Goal: Information Seeking & Learning: Learn about a topic

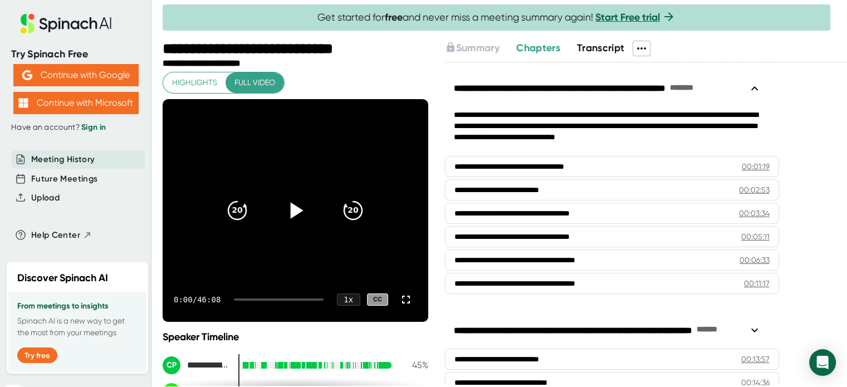
click at [291, 209] on icon at bounding box center [295, 211] width 28 height 28
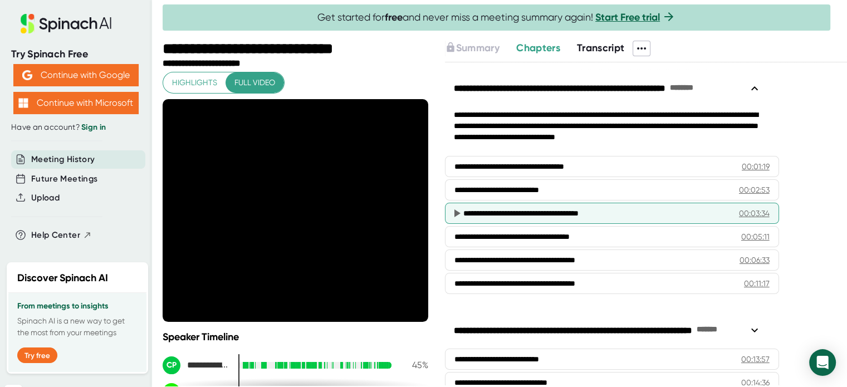
click at [633, 217] on div "**********" at bounding box center [592, 213] width 258 height 11
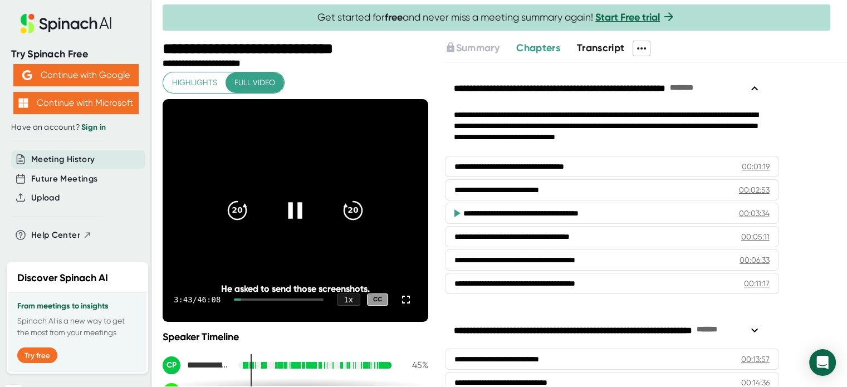
click at [252, 301] on div "3:43 / 46:08 1 x CC" at bounding box center [296, 299] width 266 height 45
click at [256, 306] on div "3:44 / 46:08 1 x CC" at bounding box center [296, 299] width 266 height 45
drag, startPoint x: 247, startPoint y: 305, endPoint x: 256, endPoint y: 305, distance: 8.9
click at [256, 305] on div "3:45 / 46:08 1 x CC" at bounding box center [296, 299] width 266 height 45
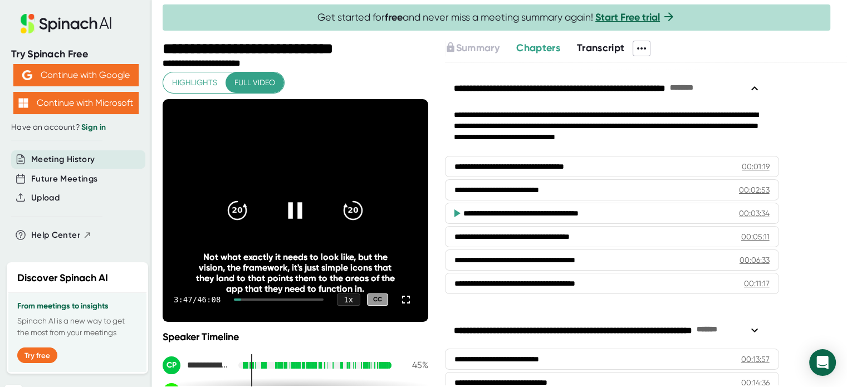
click at [249, 314] on div "3:47 / 46:08 1 x CC" at bounding box center [296, 299] width 266 height 45
click at [249, 310] on div "3:47 / 46:08 1 x CC" at bounding box center [296, 299] width 266 height 45
drag, startPoint x: 249, startPoint y: 310, endPoint x: 246, endPoint y: 298, distance: 12.3
click at [246, 294] on div "Not what exactly it needs to look like, but the vision, the framework, it's jus…" at bounding box center [295, 273] width 212 height 42
click at [345, 216] on icon "20" at bounding box center [353, 211] width 28 height 28
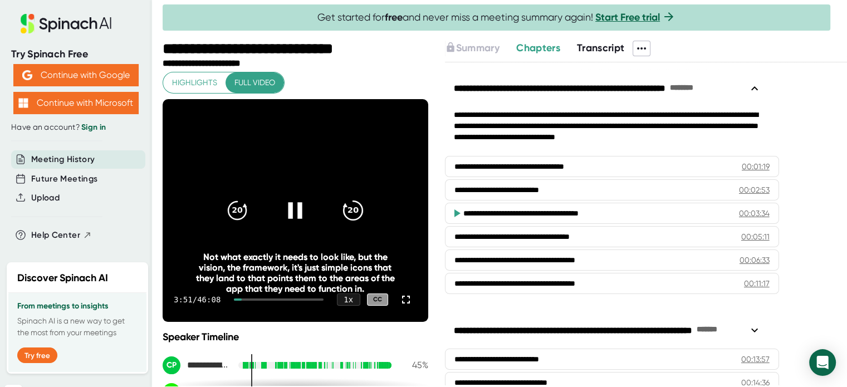
click at [345, 216] on icon "20" at bounding box center [353, 211] width 28 height 28
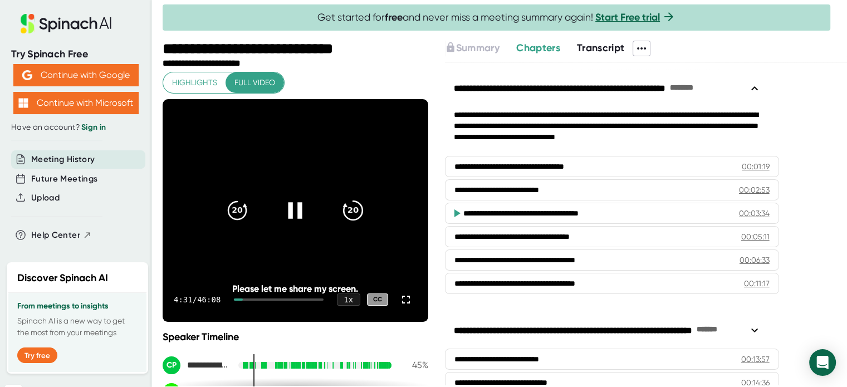
click at [347, 218] on icon "20" at bounding box center [353, 211] width 28 height 28
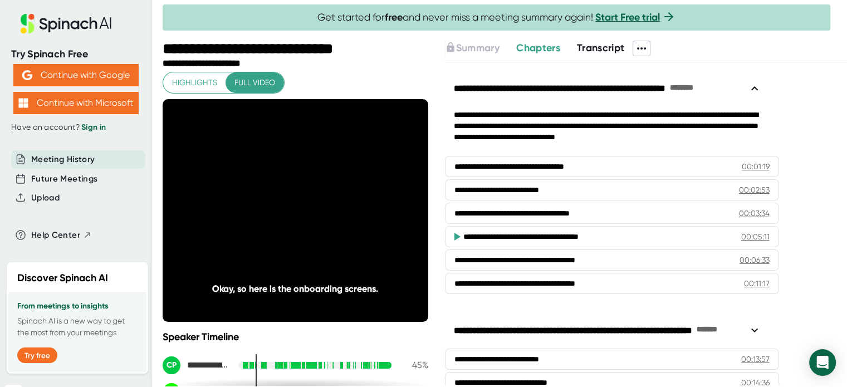
click at [347, 218] on icon "20" at bounding box center [353, 211] width 28 height 28
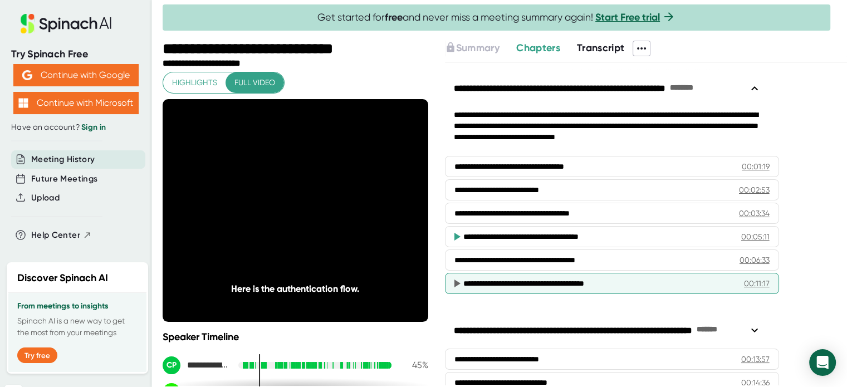
click at [517, 293] on div "**********" at bounding box center [612, 283] width 334 height 21
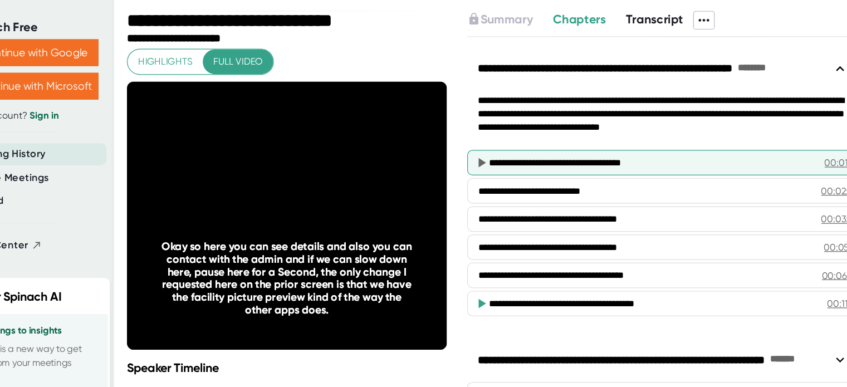
click at [489, 172] on div "**********" at bounding box center [594, 166] width 262 height 11
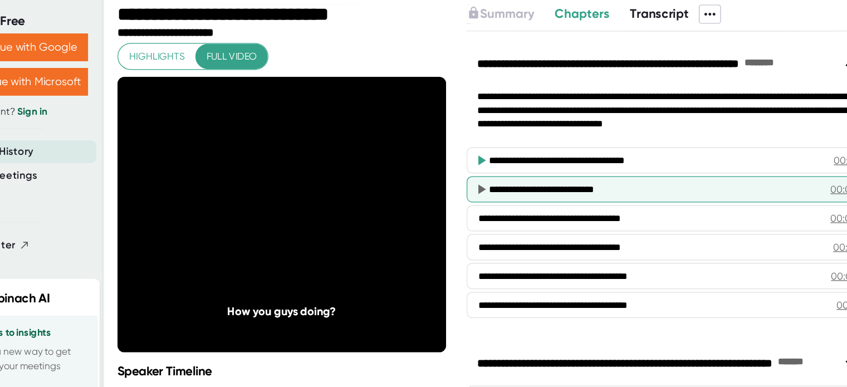
click at [496, 200] on div "**********" at bounding box center [612, 189] width 334 height 21
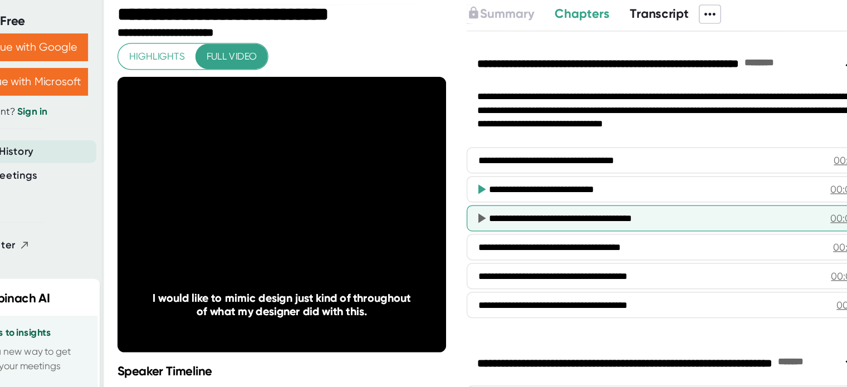
click at [556, 217] on div "**********" at bounding box center [592, 213] width 258 height 11
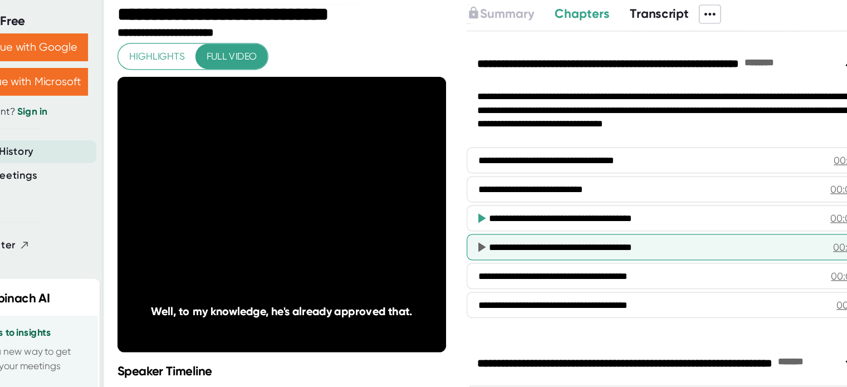
click at [561, 241] on div "**********" at bounding box center [594, 236] width 262 height 11
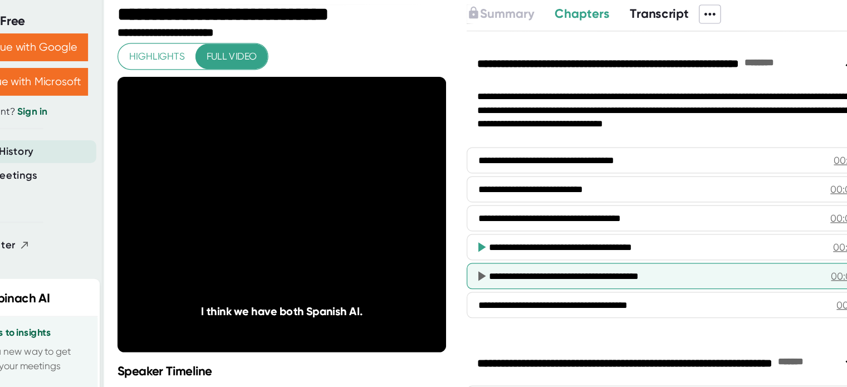
click at [555, 258] on div "**********" at bounding box center [592, 259] width 258 height 11
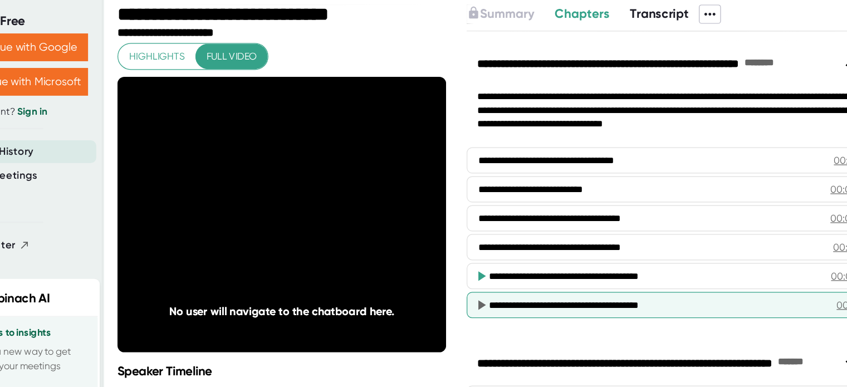
click at [496, 288] on div "**********" at bounding box center [595, 283] width 264 height 11
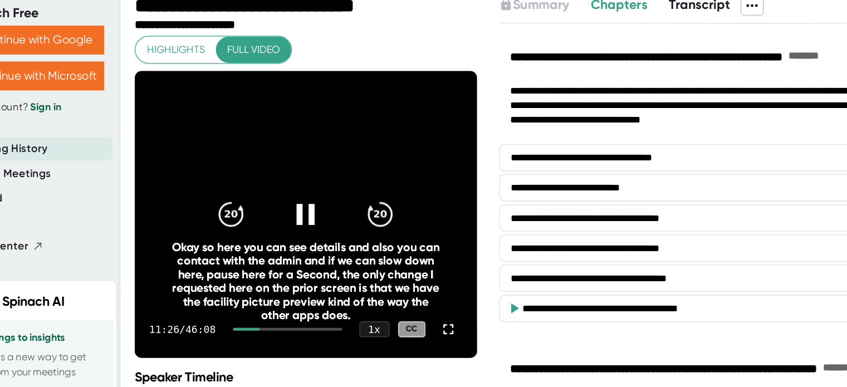
drag, startPoint x: 264, startPoint y: 303, endPoint x: 276, endPoint y: 303, distance: 11.7
click at [276, 301] on div at bounding box center [281, 299] width 85 height 2
click at [268, 301] on div at bounding box center [281, 299] width 85 height 2
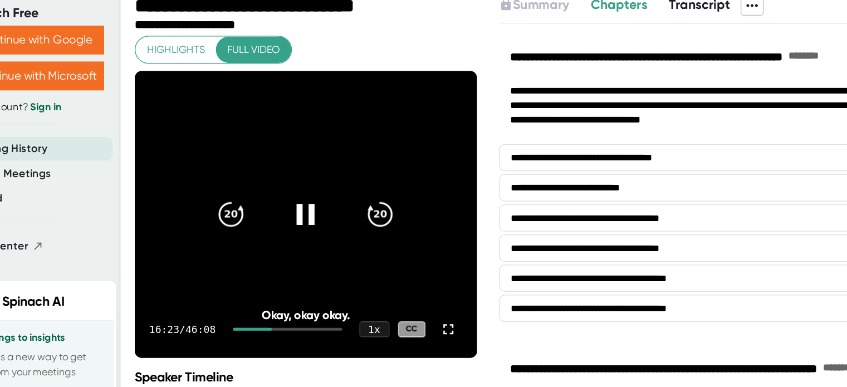
click at [272, 302] on div "16:23 / 46:08 1 x CC" at bounding box center [296, 299] width 266 height 45
click at [272, 301] on div at bounding box center [281, 299] width 85 height 2
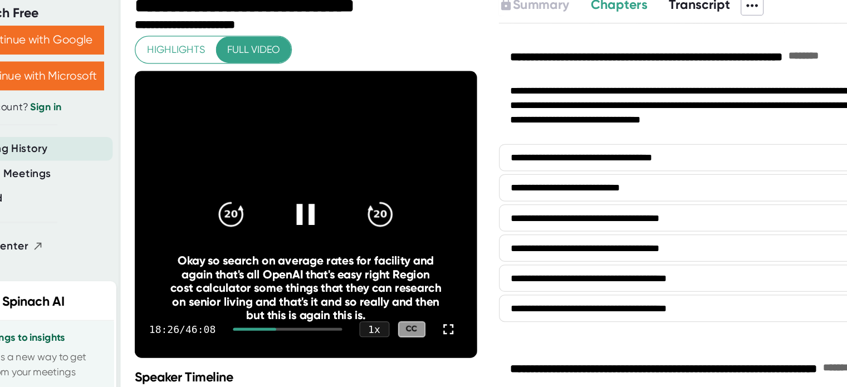
drag, startPoint x: 272, startPoint y: 303, endPoint x: 286, endPoint y: 305, distance: 14.1
click at [286, 305] on div "18:26 / 46:08 1 x CC" at bounding box center [296, 299] width 266 height 45
drag, startPoint x: 275, startPoint y: 303, endPoint x: 293, endPoint y: 303, distance: 18.4
click at [293, 301] on div at bounding box center [281, 299] width 85 height 2
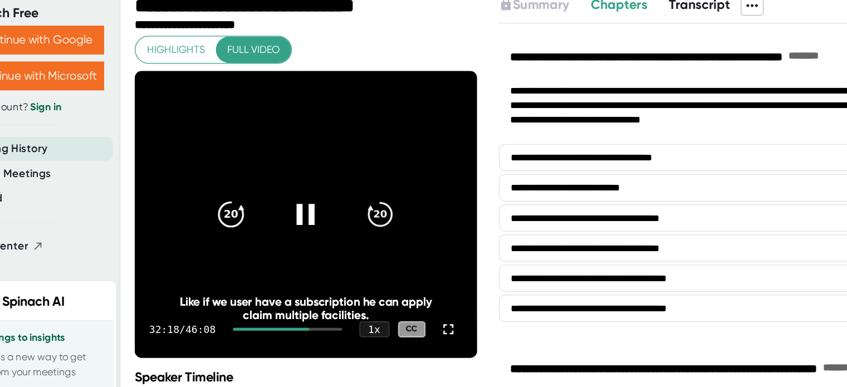
click at [229, 217] on icon "20" at bounding box center [237, 211] width 28 height 28
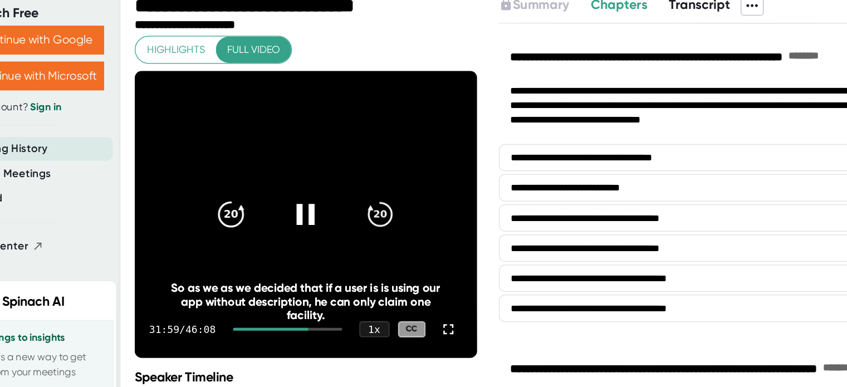
click at [229, 217] on icon "20" at bounding box center [237, 211] width 28 height 28
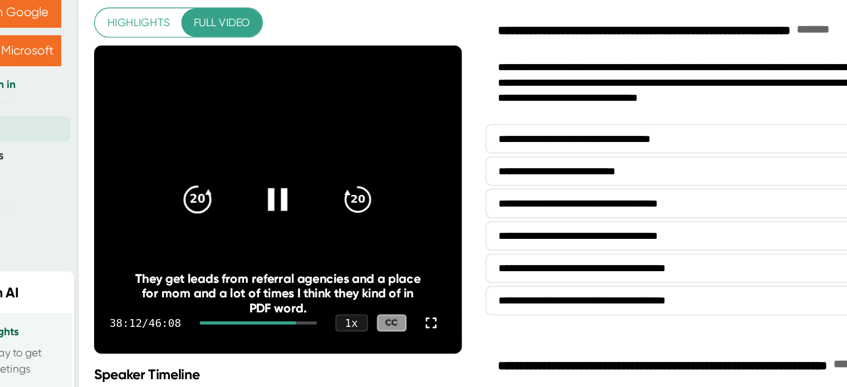
click at [233, 216] on icon "20" at bounding box center [237, 211] width 28 height 28
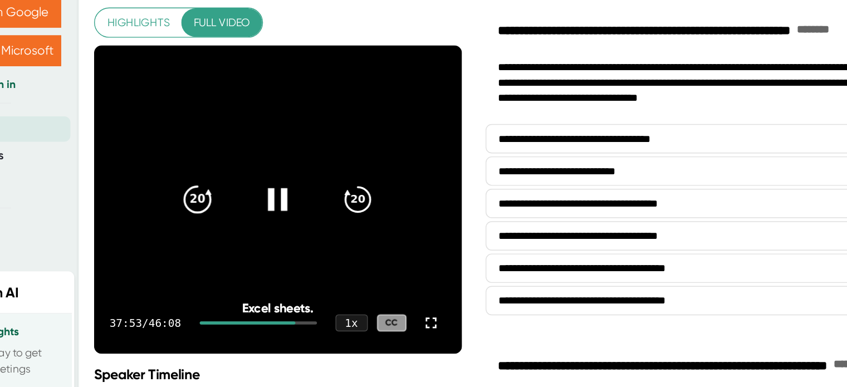
click at [233, 216] on icon "20" at bounding box center [237, 211] width 28 height 28
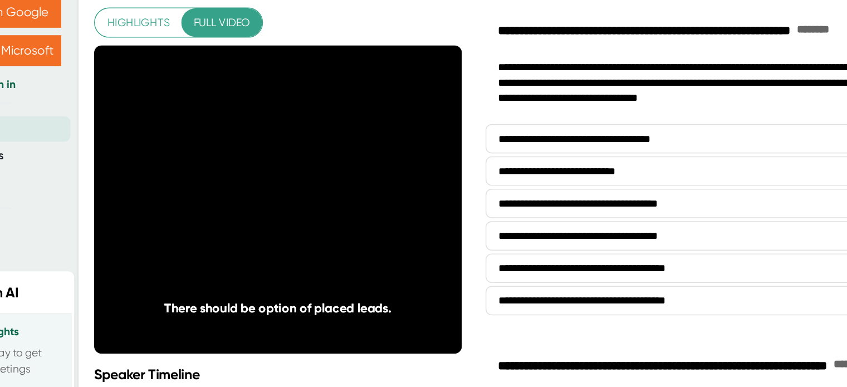
click at [233, 216] on icon "20" at bounding box center [237, 211] width 28 height 28
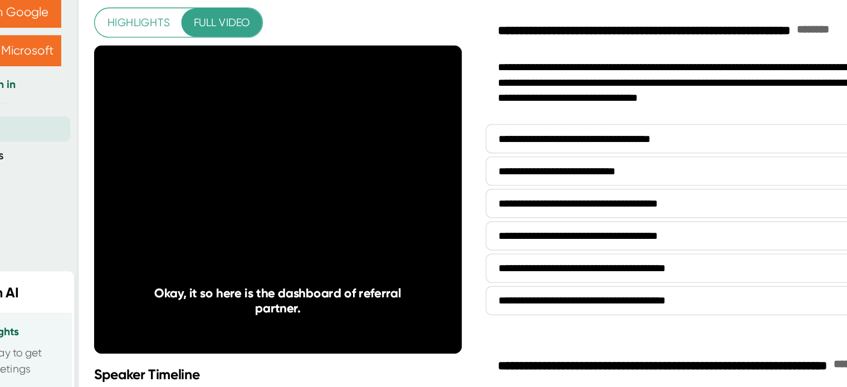
click at [233, 216] on icon "20" at bounding box center [237, 211] width 28 height 28
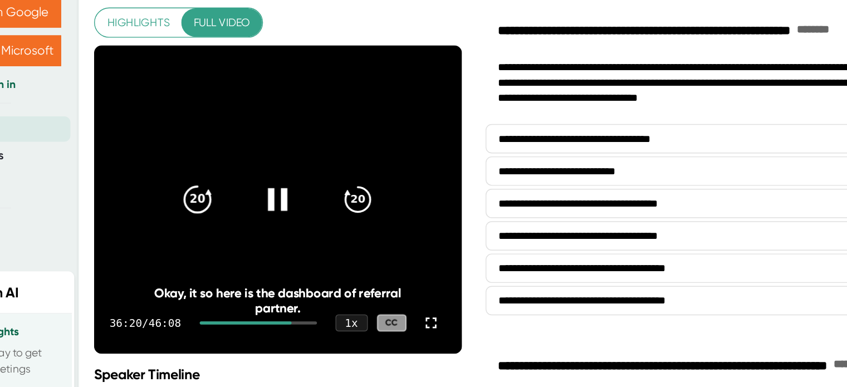
click at [233, 217] on icon "20" at bounding box center [237, 211] width 28 height 28
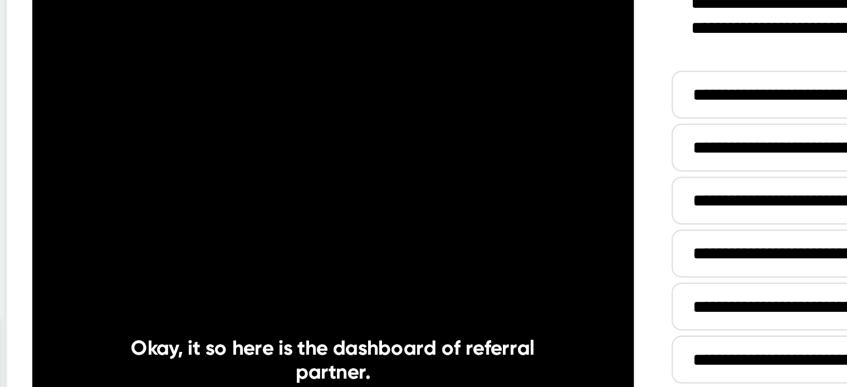
click at [233, 217] on icon "20" at bounding box center [237, 211] width 28 height 28
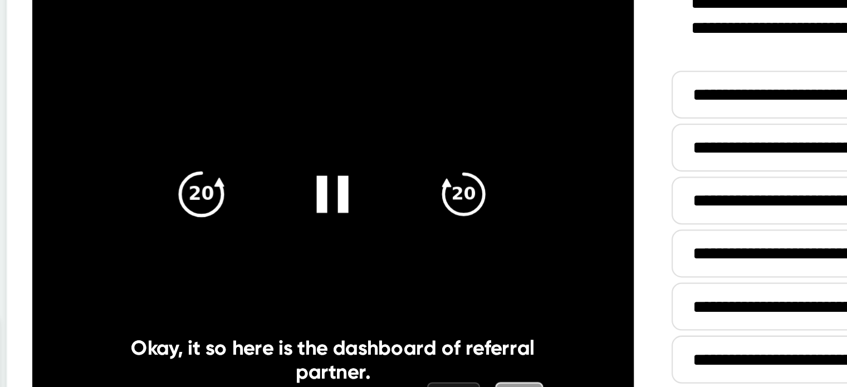
click at [233, 210] on icon "20" at bounding box center [237, 211] width 28 height 28
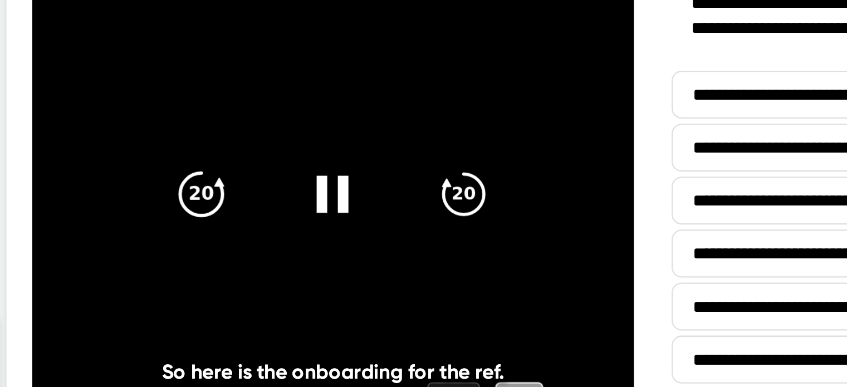
click at [233, 210] on icon "20" at bounding box center [237, 211] width 28 height 28
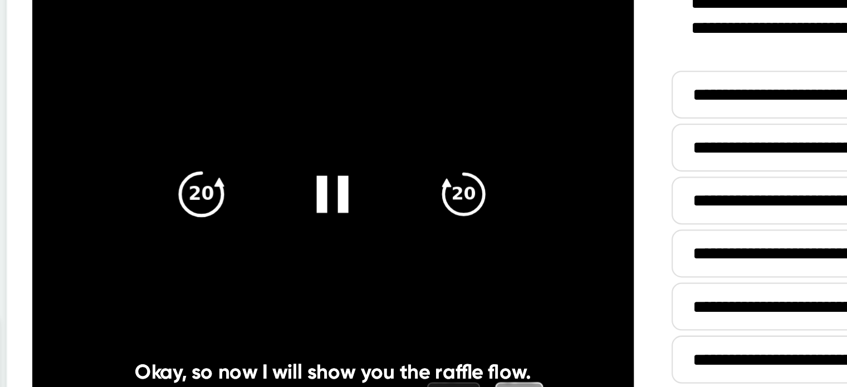
click at [231, 214] on icon "20" at bounding box center [237, 211] width 28 height 28
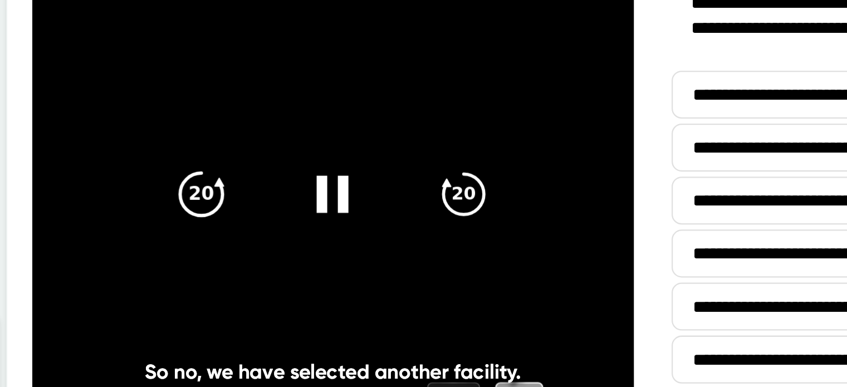
click at [231, 214] on icon "20" at bounding box center [237, 211] width 28 height 28
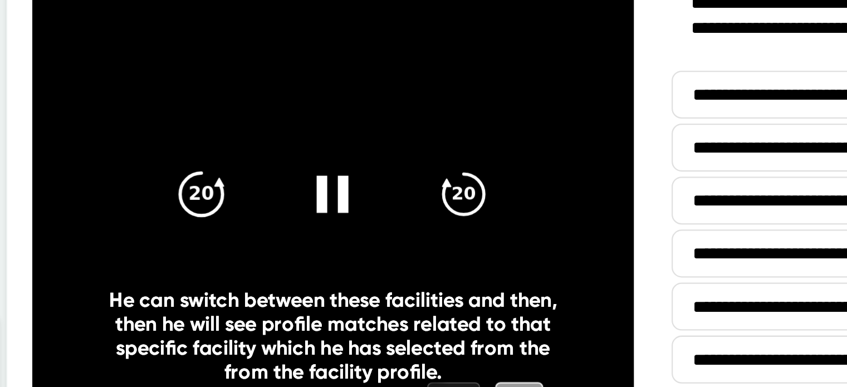
click at [231, 214] on icon "20" at bounding box center [237, 211] width 28 height 28
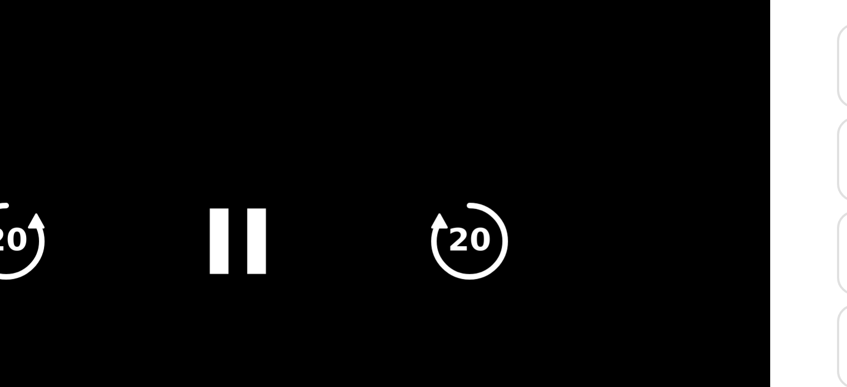
click at [389, 163] on video at bounding box center [296, 210] width 266 height 223
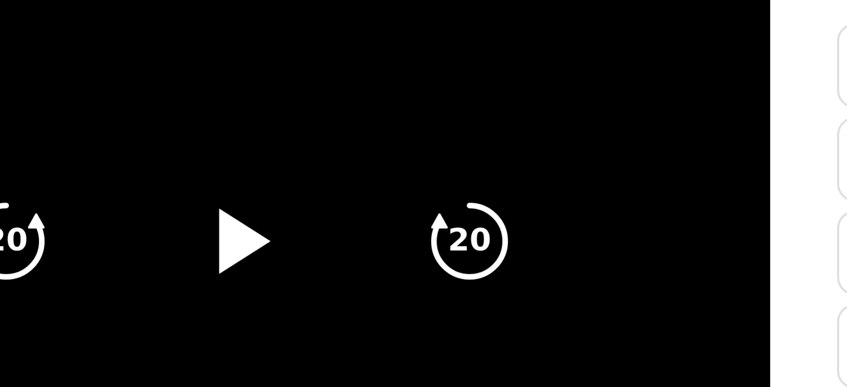
click at [389, 163] on video at bounding box center [296, 210] width 266 height 223
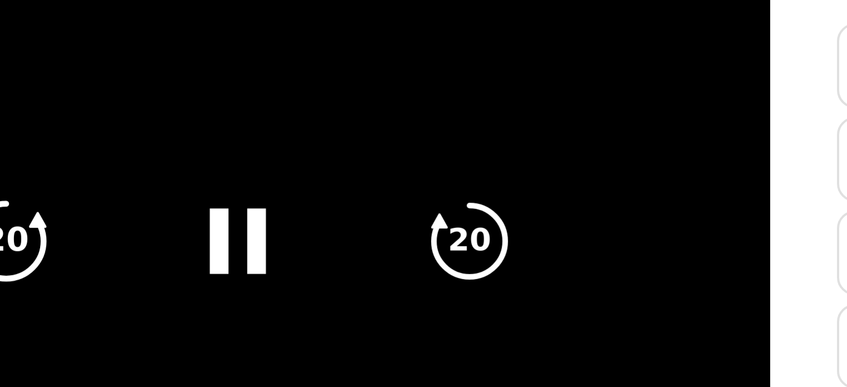
click at [240, 213] on icon "20" at bounding box center [237, 211] width 28 height 28
